Goal: Use online tool/utility: Utilize a website feature to perform a specific function

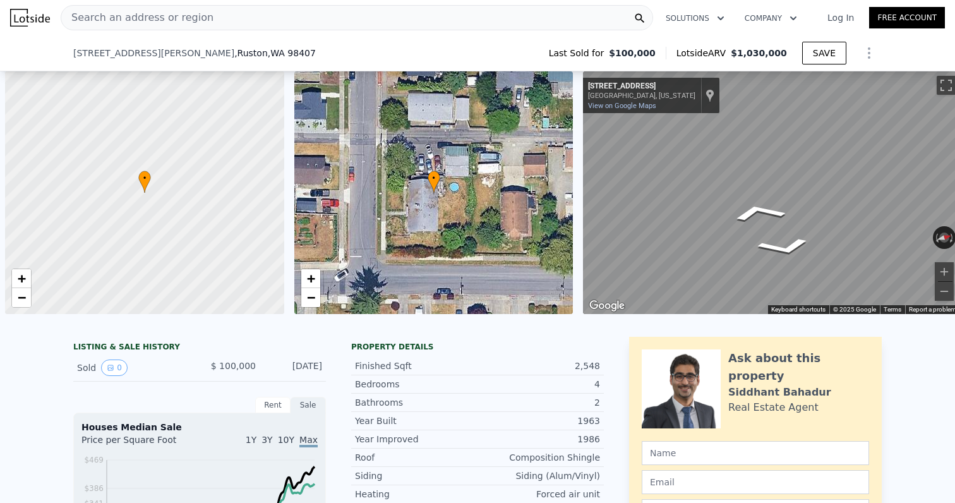
scroll to position [0, 5]
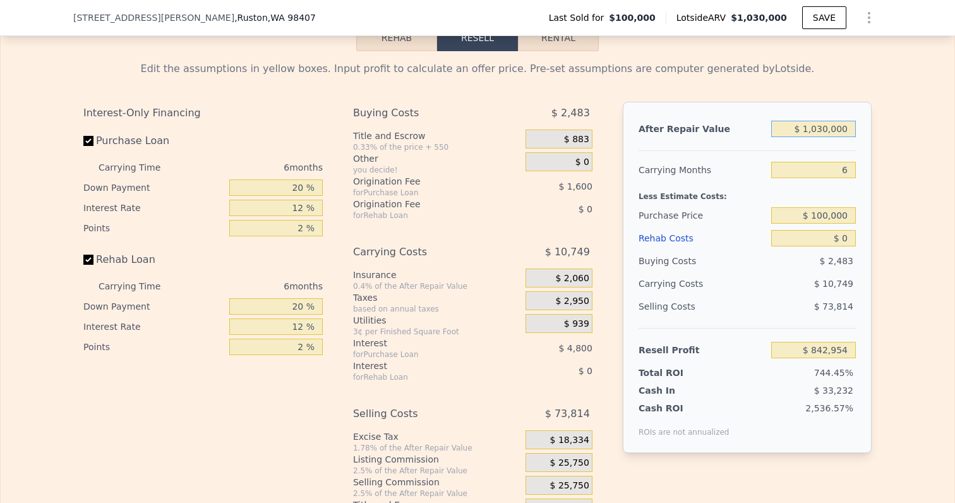
drag, startPoint x: 808, startPoint y: 131, endPoint x: 909, endPoint y: 131, distance: 101.1
click at [909, 131] on div "Edit the assumptions in yellow boxes. Input profit to calculate an offer price.…" at bounding box center [478, 286] width 954 height 470
type input "$ 8"
type input "-$ 111,714"
type input "$ 87"
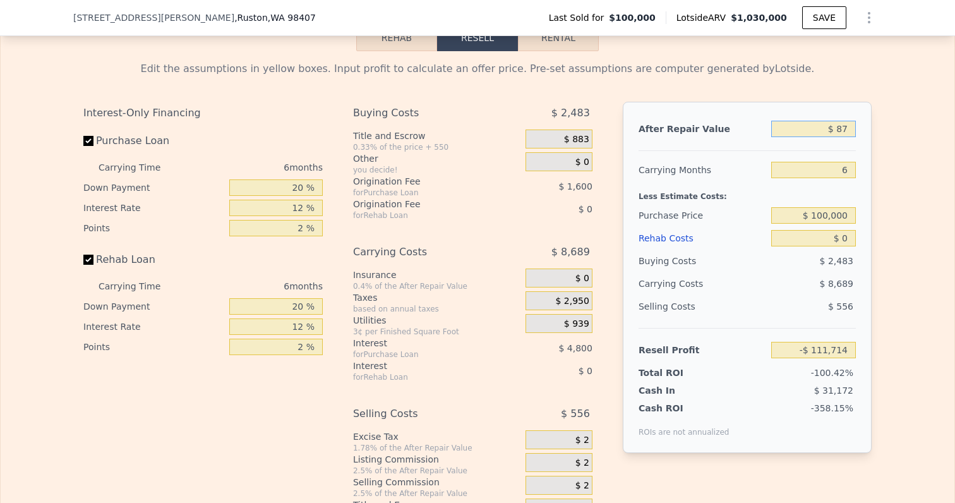
type input "-$ 111,641"
type input "$ 875"
type input "-$ 110,912"
type input "$ 8,750"
type input "-$ 103,613"
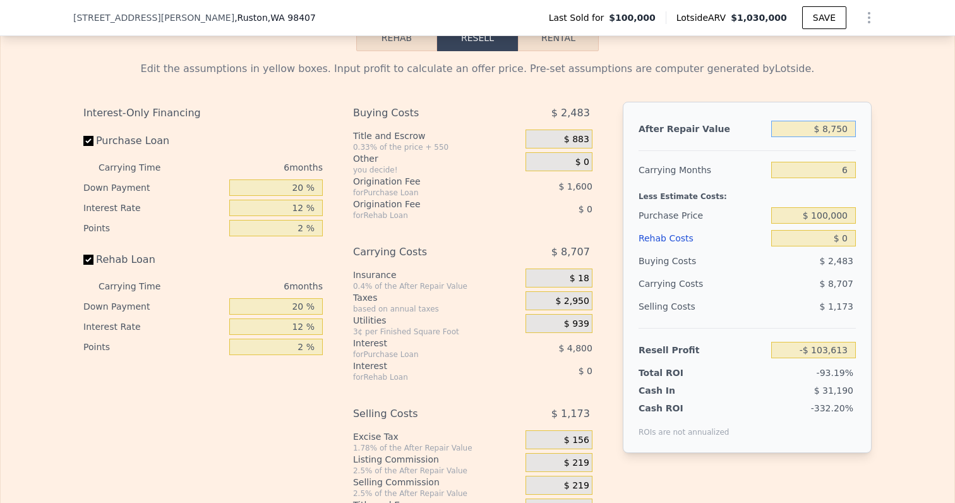
type input "$ 87,500"
type input "-$ 30,622"
type input "$ 875,000"
type input "$ 699,289"
drag, startPoint x: 851, startPoint y: 170, endPoint x: 926, endPoint y: 170, distance: 75.2
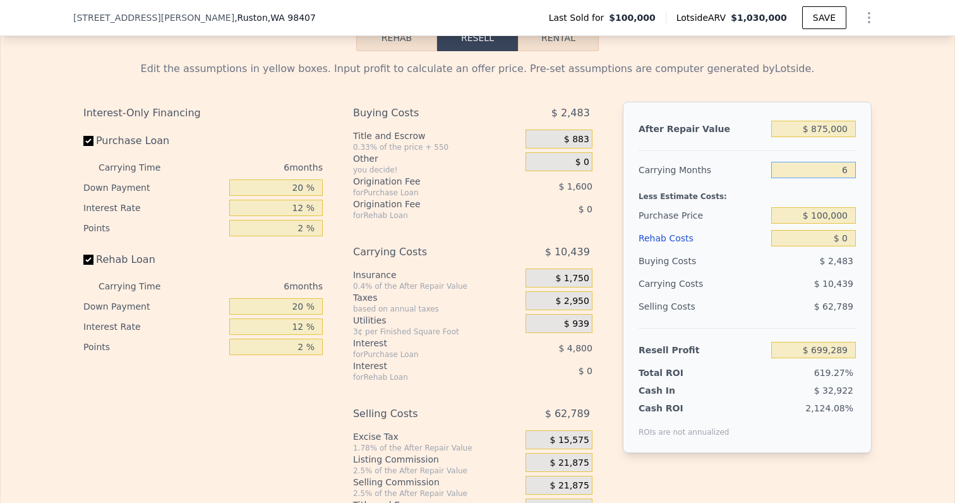
click at [926, 170] on div "Edit the assumptions in yellow boxes. Input profit to calculate an offer price.…" at bounding box center [478, 286] width 954 height 470
type input "4"
type input "$ 702,768"
type input "5"
type input "$ 701,030"
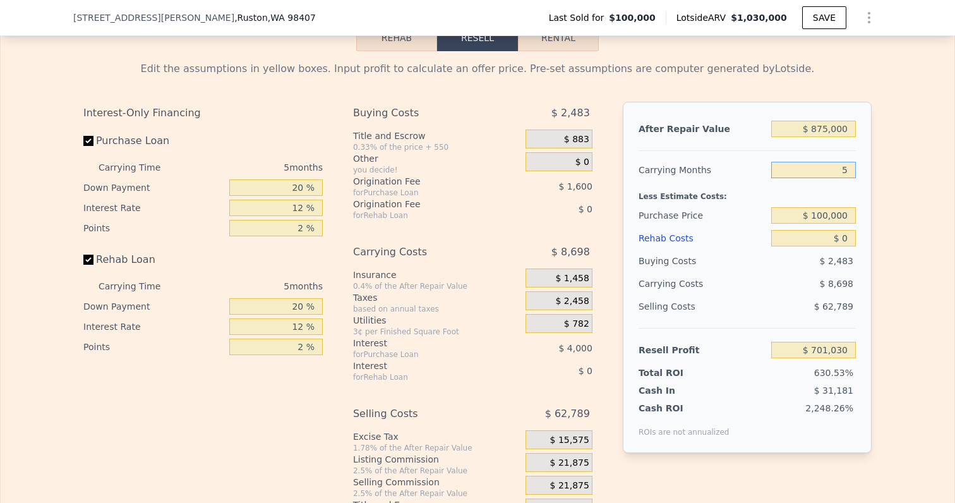
type input "5"
drag, startPoint x: 814, startPoint y: 215, endPoint x: 952, endPoint y: 215, distance: 138.3
click at [952, 215] on div "Edit the assumptions in yellow boxes. Input profit to calculate an offer price.…" at bounding box center [478, 286] width 954 height 470
type input "$ 587,000"
type input "$ 185,136"
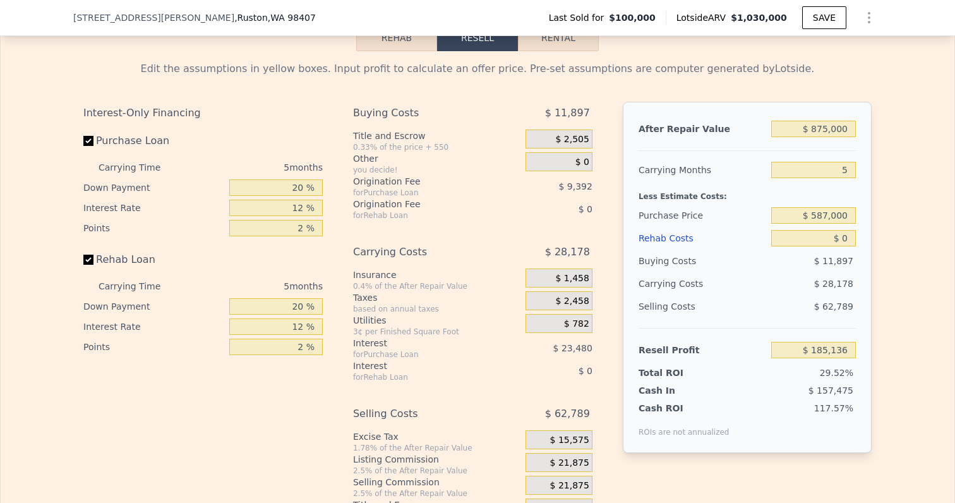
drag, startPoint x: 890, startPoint y: 243, endPoint x: 883, endPoint y: 243, distance: 6.9
click at [889, 243] on div "Edit the assumptions in yellow boxes. Input profit to calculate an offer price.…" at bounding box center [478, 286] width 954 height 470
drag, startPoint x: 843, startPoint y: 241, endPoint x: 868, endPoint y: 241, distance: 24.6
click at [868, 241] on div "After Repair Value $ 875,000 Carrying Months 5 Less Estimate Costs: Purchase Pr…" at bounding box center [747, 277] width 249 height 351
type input "$ 12"
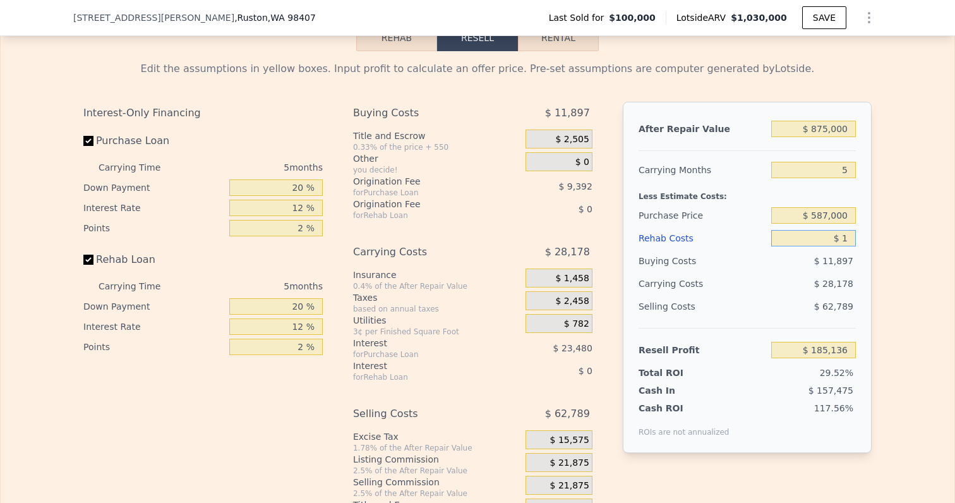
type input "$ 185,124"
type input "$ 120"
type input "$ 185,009"
type input "$ 1,200"
type input "$ 183,867"
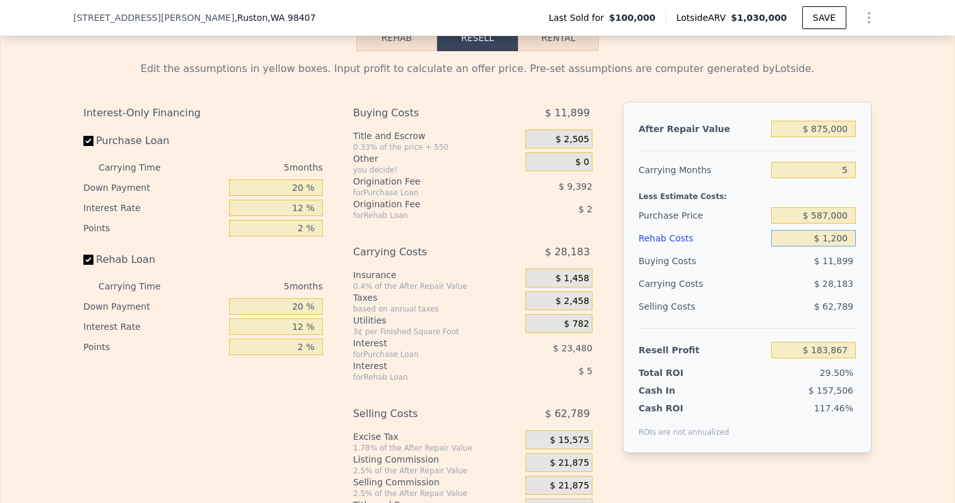
type input "$ 12,000"
type input "$ 172,464"
type input "$ 120,000"
type input "$ 58,416"
click at [873, 276] on div "Edit the assumptions in yellow boxes. Input profit to calculate an offer price.…" at bounding box center [477, 286] width 808 height 470
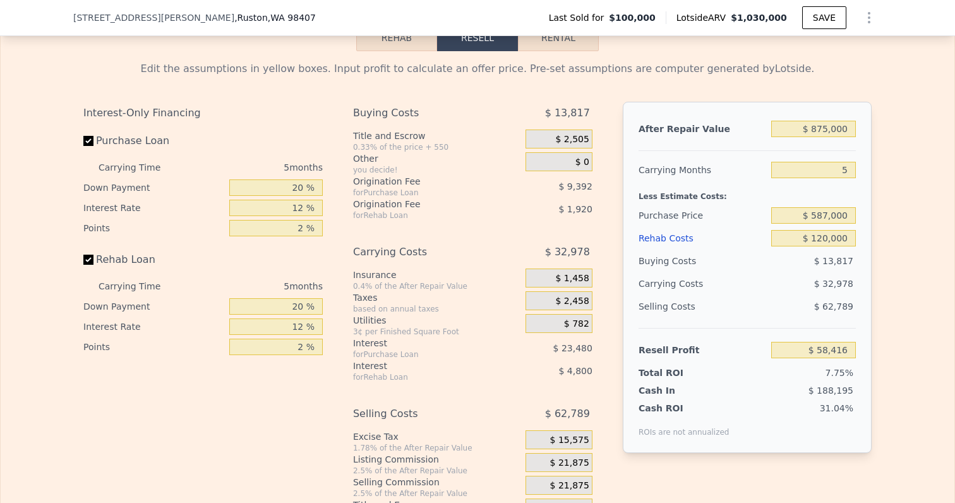
click at [583, 462] on span "$ 21,875" at bounding box center [569, 462] width 39 height 11
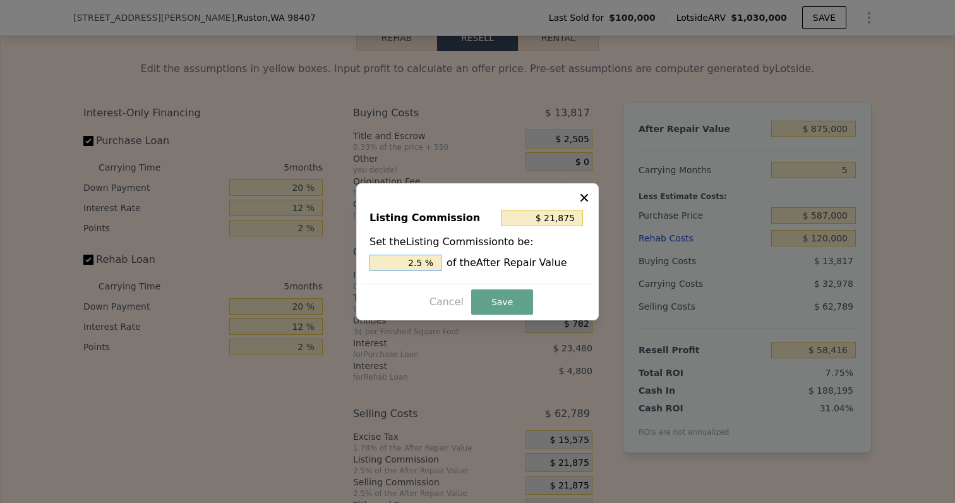
drag, startPoint x: 409, startPoint y: 265, endPoint x: 447, endPoint y: 265, distance: 37.9
click at [447, 265] on div "2.5 % of the After Repair Value" at bounding box center [477, 263] width 216 height 16
type input "$ 17,500"
type input "2 %"
click at [491, 296] on button "Save" at bounding box center [502, 301] width 62 height 25
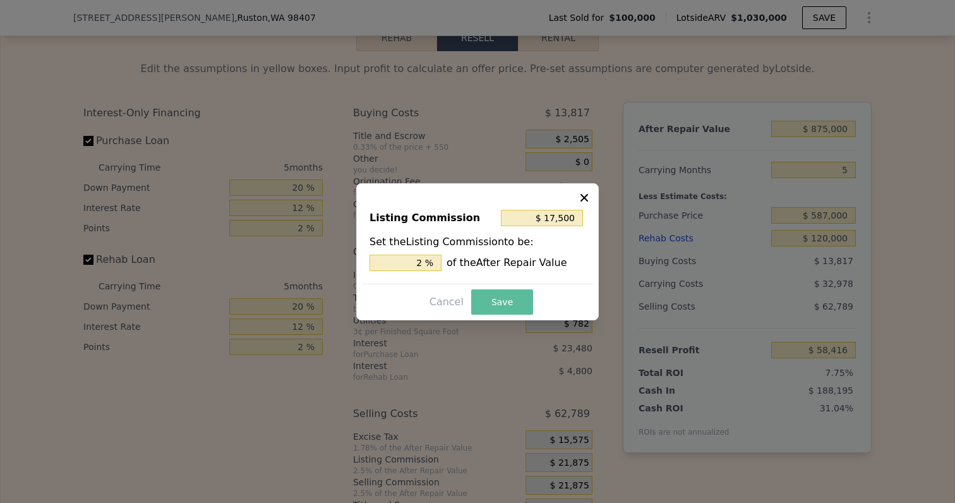
type input "$ 62,791"
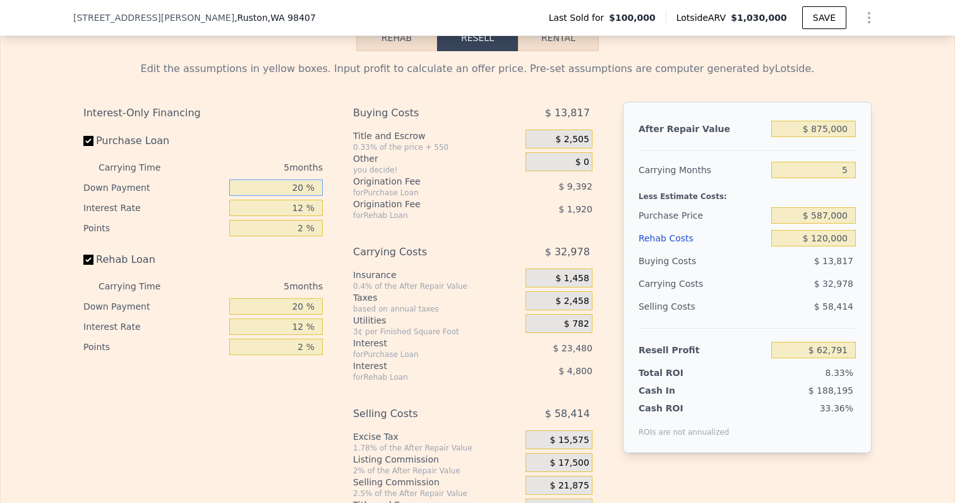
drag, startPoint x: 289, startPoint y: 187, endPoint x: 349, endPoint y: 187, distance: 59.4
click at [349, 187] on div "Interest-Only Financing Purchase Loan Carrying Time 5 months Down Payment 20 % …" at bounding box center [477, 311] width 788 height 419
type input "1 %"
type input "$ 54,985"
type input "10 %"
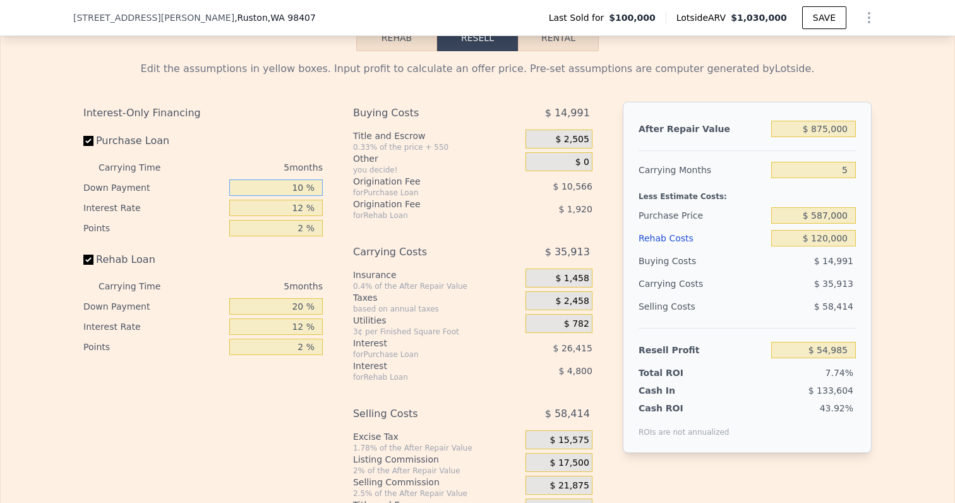
type input "$ 58,682"
type input "10 %"
drag, startPoint x: 289, startPoint y: 208, endPoint x: 353, endPoint y: 202, distance: 64.7
click at [353, 202] on div "Interest-Only Financing Purchase Loan Carrying Time 5 months Down Payment 10 % …" at bounding box center [477, 311] width 788 height 419
type input "1012 %"
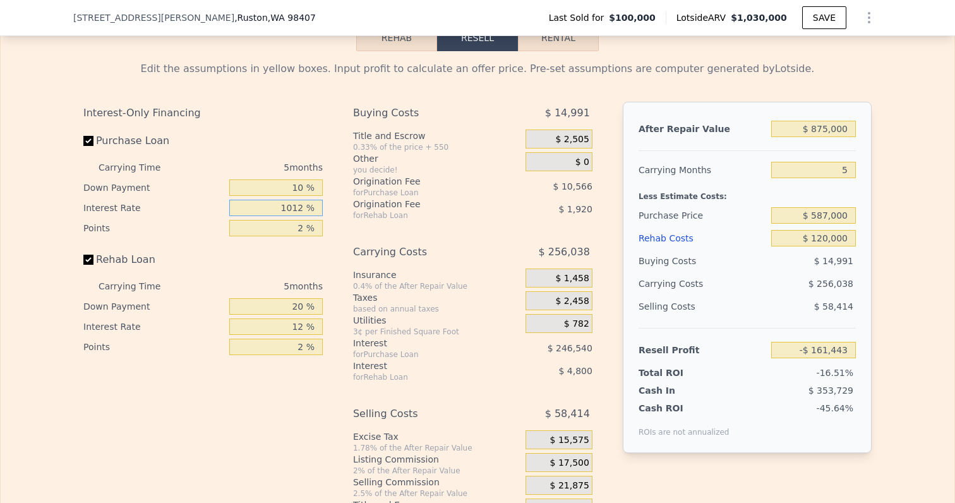
type input "-$ 2,142,568"
drag, startPoint x: 295, startPoint y: 209, endPoint x: 374, endPoint y: 209, distance: 79.0
click at [374, 209] on div "Interest-Only Financing Purchase Loan Carrying Time 5 months Down Payment 10 % …" at bounding box center [477, 311] width 788 height 419
type input "10 %"
type input "$ 63,082"
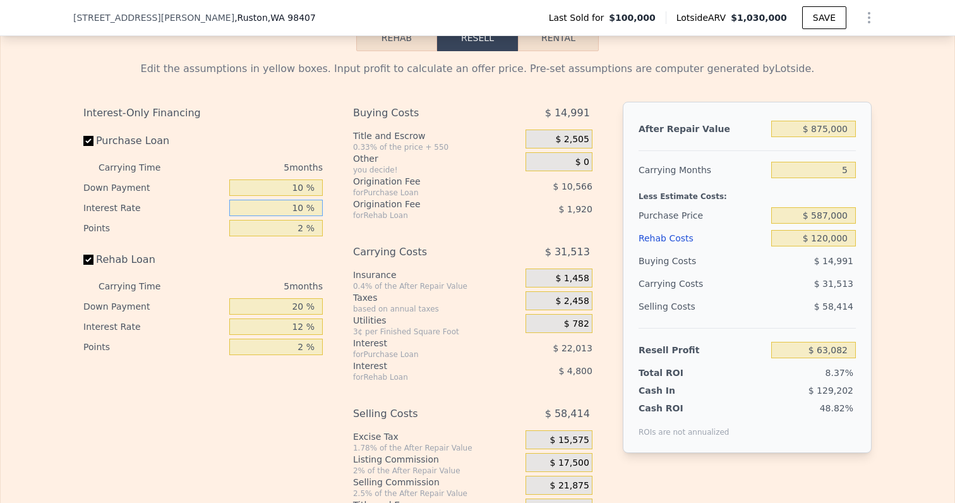
type input "10 %"
drag, startPoint x: 302, startPoint y: 227, endPoint x: 332, endPoint y: 227, distance: 29.7
click at [330, 227] on div "Interest-Only Financing Purchase Loan Carrying Time 5 months Down Payment 10 % …" at bounding box center [207, 311] width 249 height 419
type input "1 %"
type input "$ 68,365"
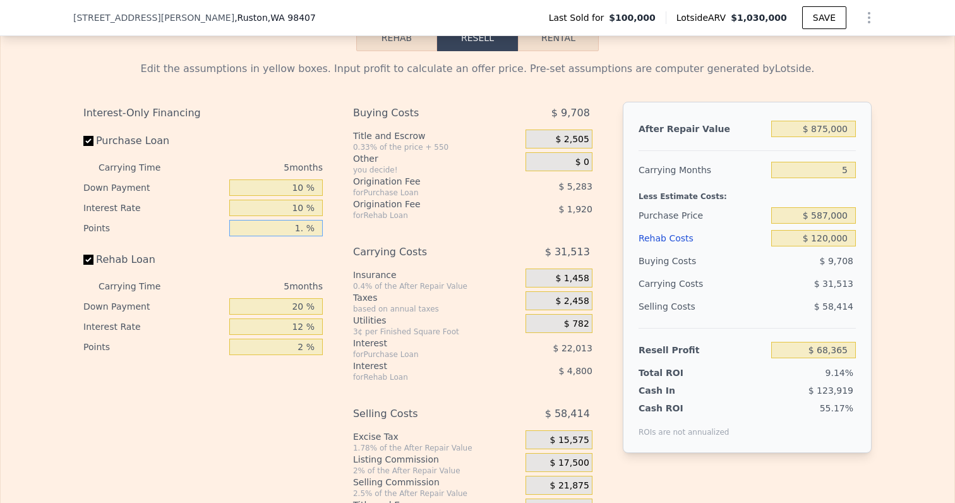
type input "1.5 %"
type input "$ 65,723"
type input "1.5 %"
drag, startPoint x: 284, startPoint y: 304, endPoint x: 326, endPoint y: 304, distance: 42.3
click at [326, 304] on div "Interest-Only Financing Purchase Loan Carrying Time 5 months Down Payment 10 % …" at bounding box center [207, 311] width 249 height 419
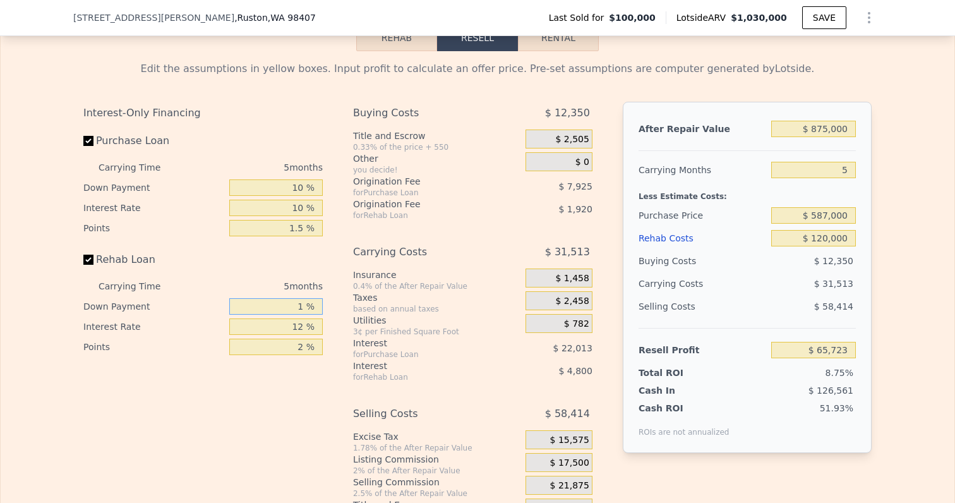
type input "10 %"
type input "$ 64,883"
type input "10 %"
drag, startPoint x: 291, startPoint y: 324, endPoint x: 315, endPoint y: 323, distance: 24.6
click at [315, 324] on input "12 %" at bounding box center [275, 326] width 93 height 16
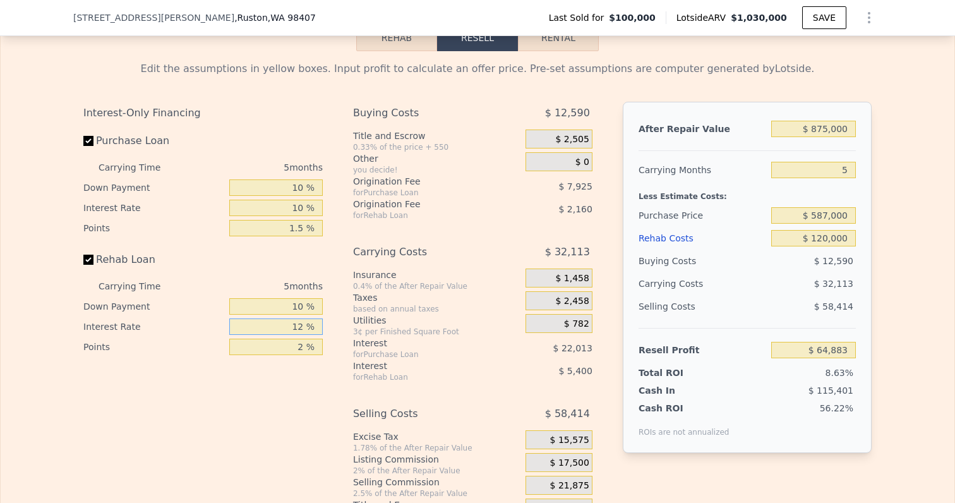
type input "1 %"
type input "$ 69,833"
type input "10 %"
type input "$ 65,783"
type input "10 %"
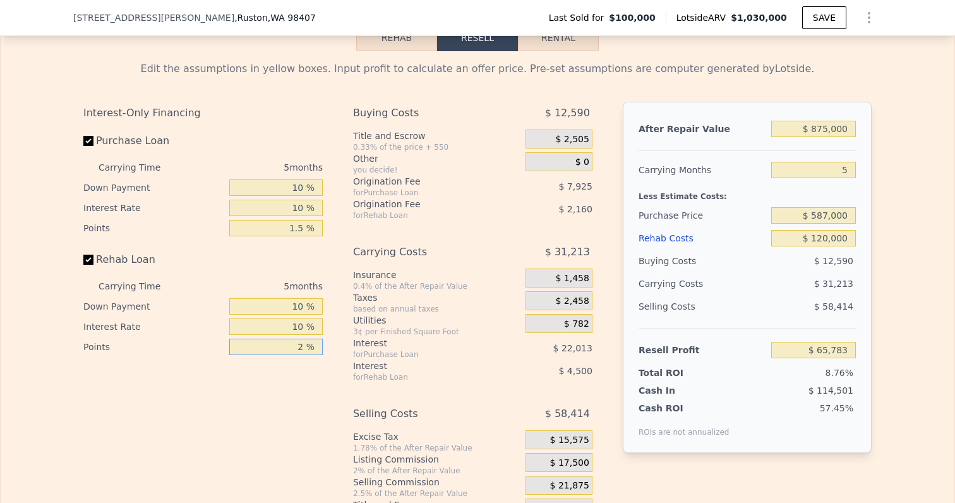
drag, startPoint x: 291, startPoint y: 344, endPoint x: 320, endPoint y: 344, distance: 28.4
click at [320, 344] on input "2 %" at bounding box center [275, 347] width 93 height 16
type input "1 %"
type input "$ 66,863"
type input "1.5 %"
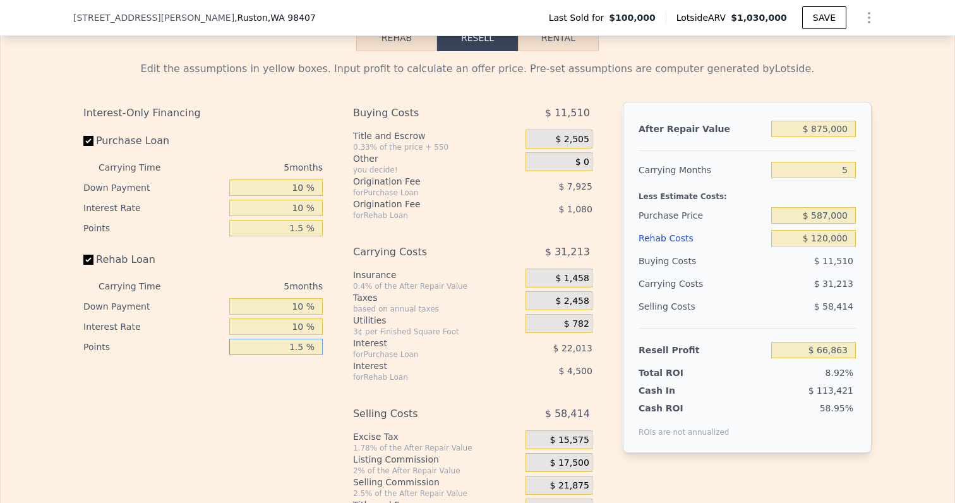
type input "$ 66,323"
type input "1.5 %"
click at [289, 389] on div "Interest-Only Financing Purchase Loan Carrying Time 5 months Down Payment 10 % …" at bounding box center [207, 311] width 249 height 419
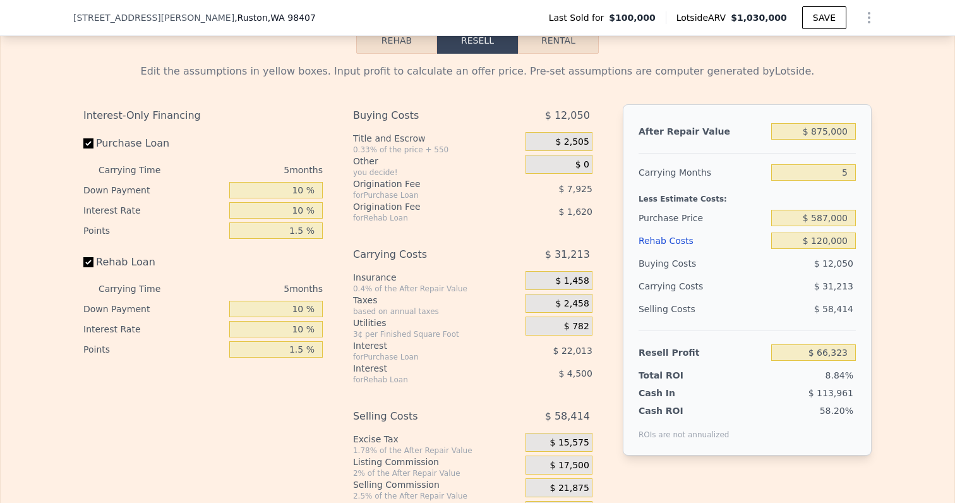
scroll to position [1822, 0]
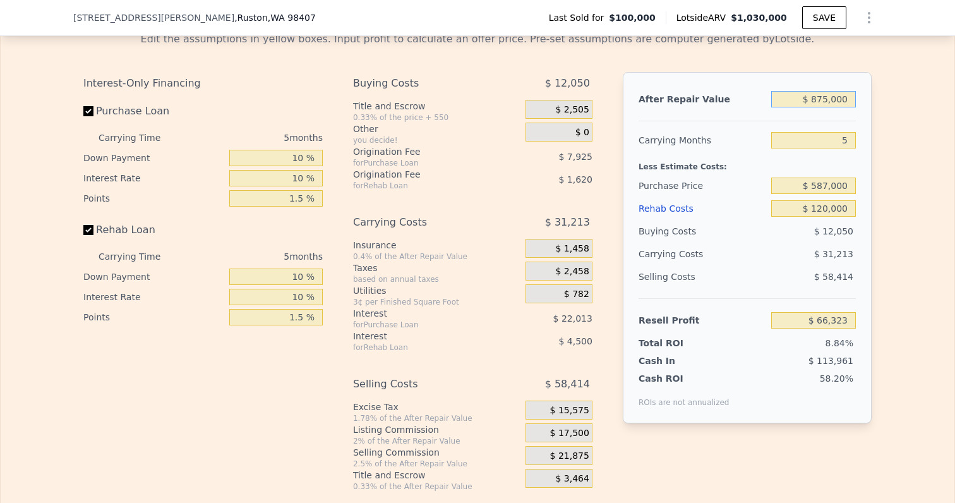
drag, startPoint x: 820, startPoint y: 100, endPoint x: 898, endPoint y: 100, distance: 77.7
click at [898, 100] on div "Edit the assumptions in yellow boxes. Input profit to calculate an offer price.…" at bounding box center [478, 256] width 954 height 470
type input "$ 88"
type input "-$ 749,273"
type input "$ 880"
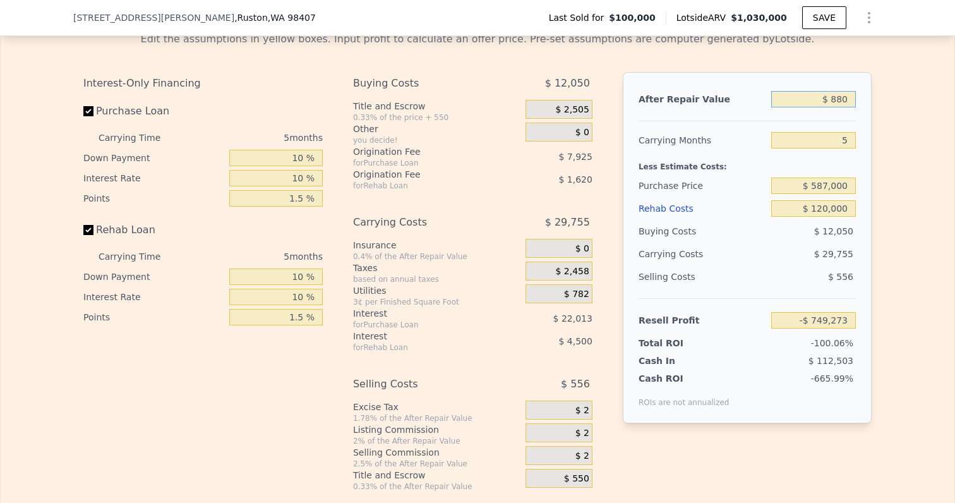
type input "-$ 748,535"
type input "$ 8,800"
type input "-$ 741,152"
type input "$ 88,000"
type input "-$ 667,321"
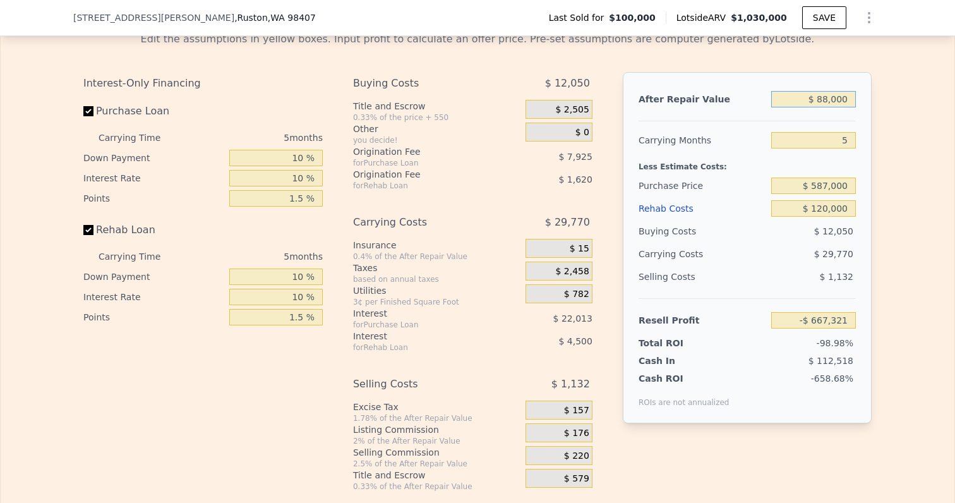
type input "$ 880,000"
type input "$ 70,984"
click at [900, 152] on div "Edit the assumptions in yellow boxes. Input profit to calculate an offer price.…" at bounding box center [478, 256] width 954 height 470
drag, startPoint x: 820, startPoint y: 188, endPoint x: 849, endPoint y: 186, distance: 28.5
click at [849, 186] on input "$ 587,000" at bounding box center [813, 185] width 85 height 16
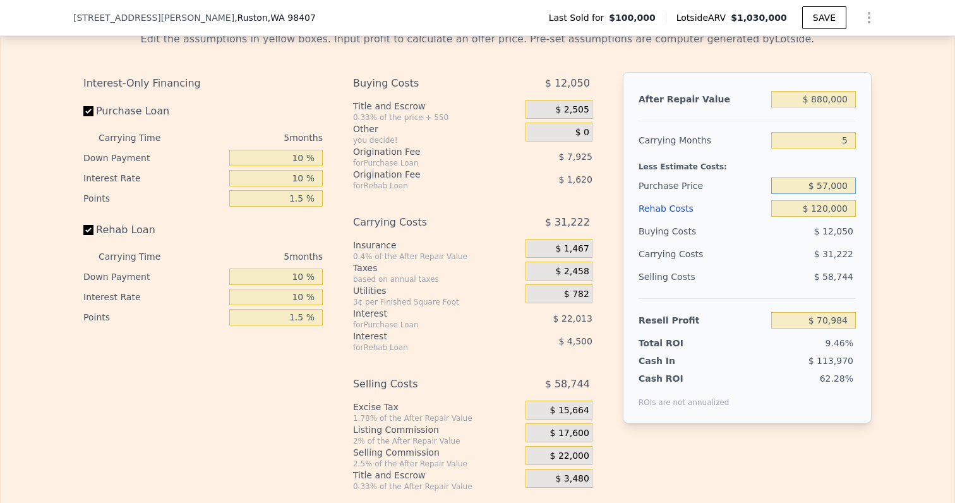
type input "$ 570,000"
click at [889, 220] on div "Edit the assumptions in yellow boxes. Input profit to calculate an offer price.…" at bounding box center [478, 256] width 954 height 470
type input "$ 88,911"
click at [829, 186] on input "$ 570,000" at bounding box center [813, 185] width 85 height 16
type input "$ 575,000"
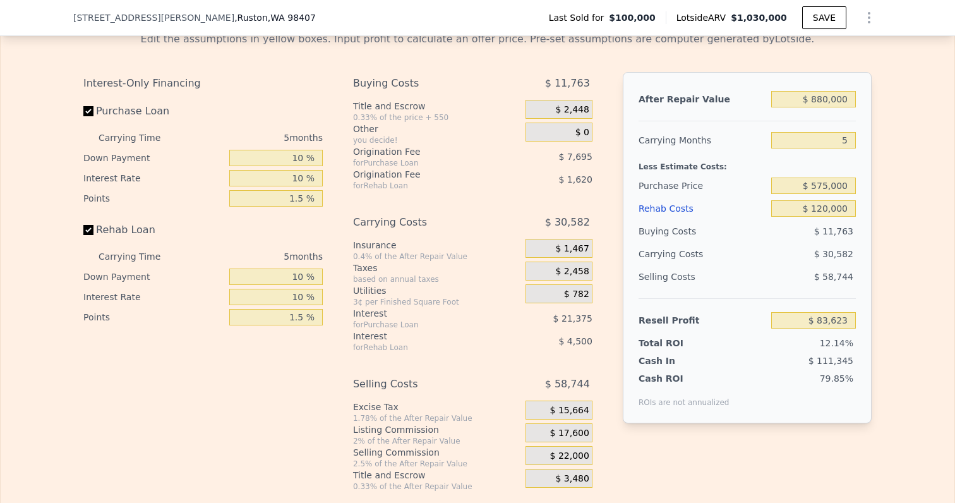
click at [879, 222] on div "Edit the assumptions in yellow boxes. Input profit to calculate an offer price.…" at bounding box center [477, 256] width 808 height 470
type input "$ 83,636"
click at [830, 188] on input "$ 575,000" at bounding box center [813, 185] width 85 height 16
type input "$ 578,000"
click at [887, 225] on div "Edit the assumptions in yellow boxes. Input profit to calculate an offer price.…" at bounding box center [478, 256] width 954 height 470
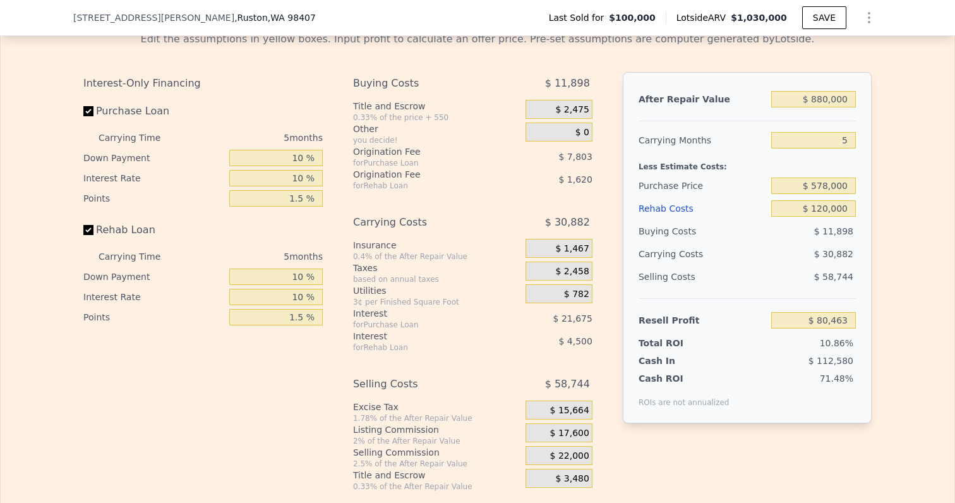
type input "$ 80,476"
type input "$ 1,030,000"
type input "6"
type input "$ 0"
type input "$ 842,954"
